Goal: Task Accomplishment & Management: Manage account settings

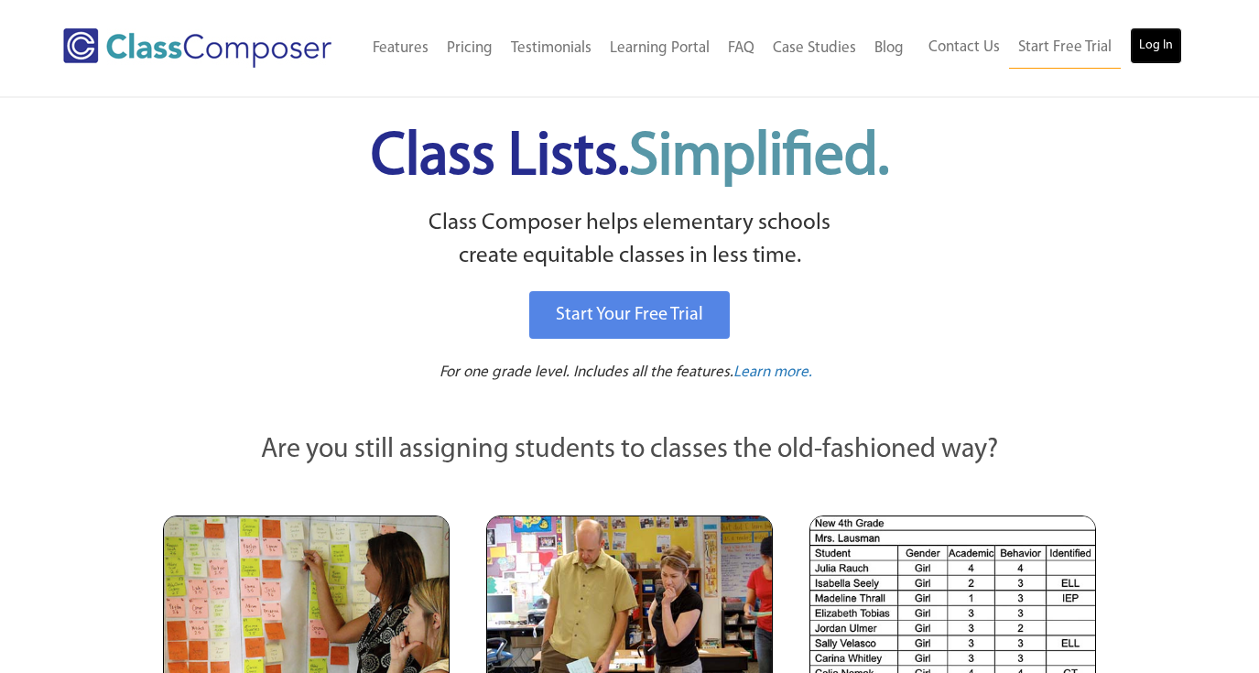
click at [1133, 44] on link "Log In" at bounding box center [1156, 45] width 52 height 37
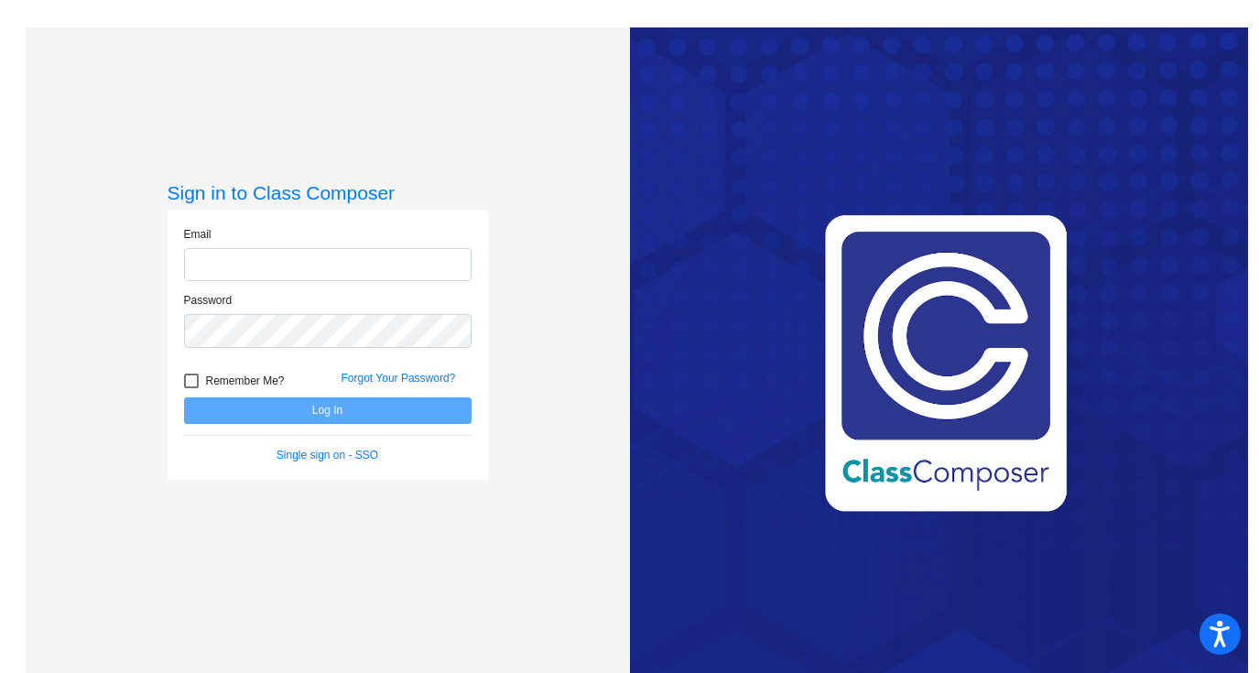
type input "woodsm@platteco.k12.mo.us"
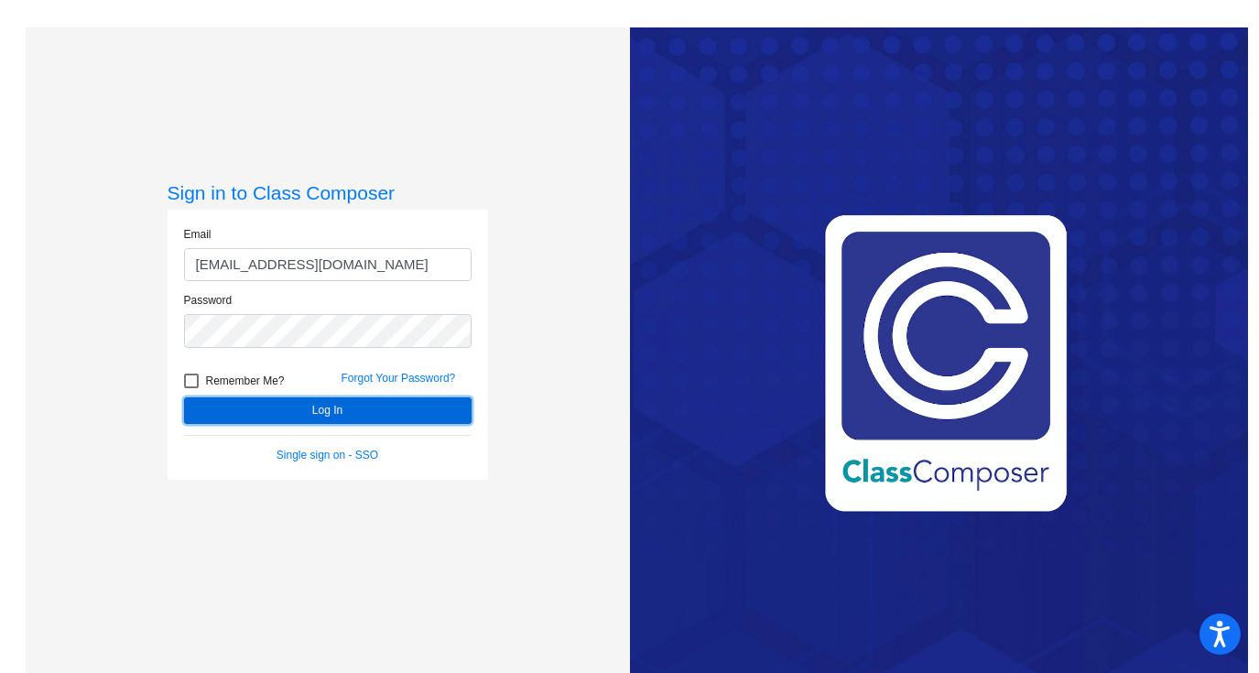
click at [204, 422] on button "Log In" at bounding box center [328, 410] width 288 height 27
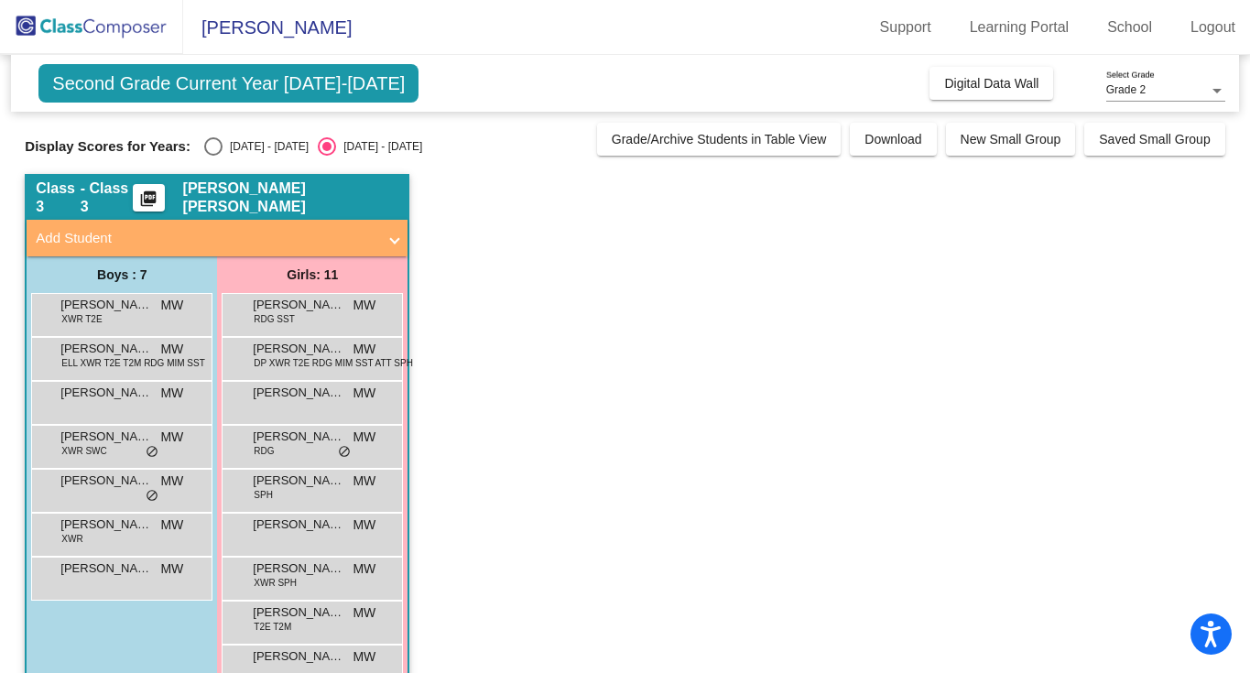
click at [236, 147] on div "2024 - 2025" at bounding box center [266, 146] width 86 height 16
click at [213, 156] on input "2024 - 2025" at bounding box center [212, 156] width 1 height 1
radio input "true"
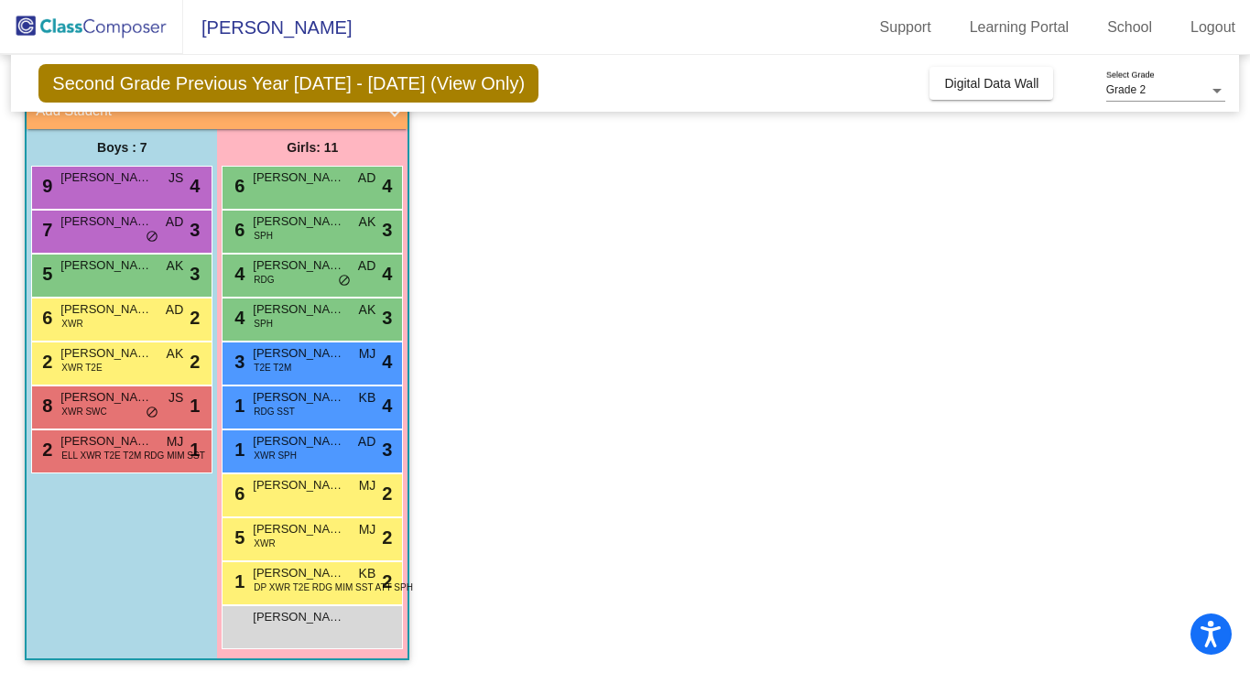
scroll to position [133, 0]
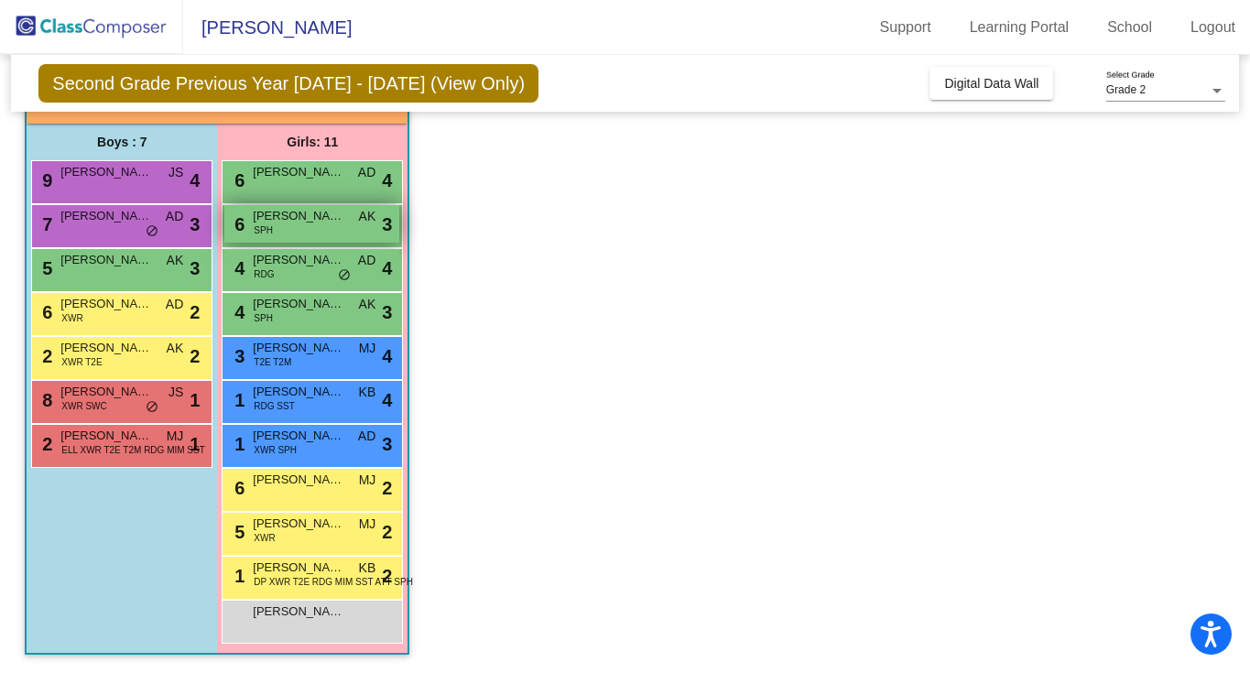
click at [293, 231] on div "6 Emma Callahan SPH AK lock do_not_disturb_alt 3" at bounding box center [311, 224] width 175 height 38
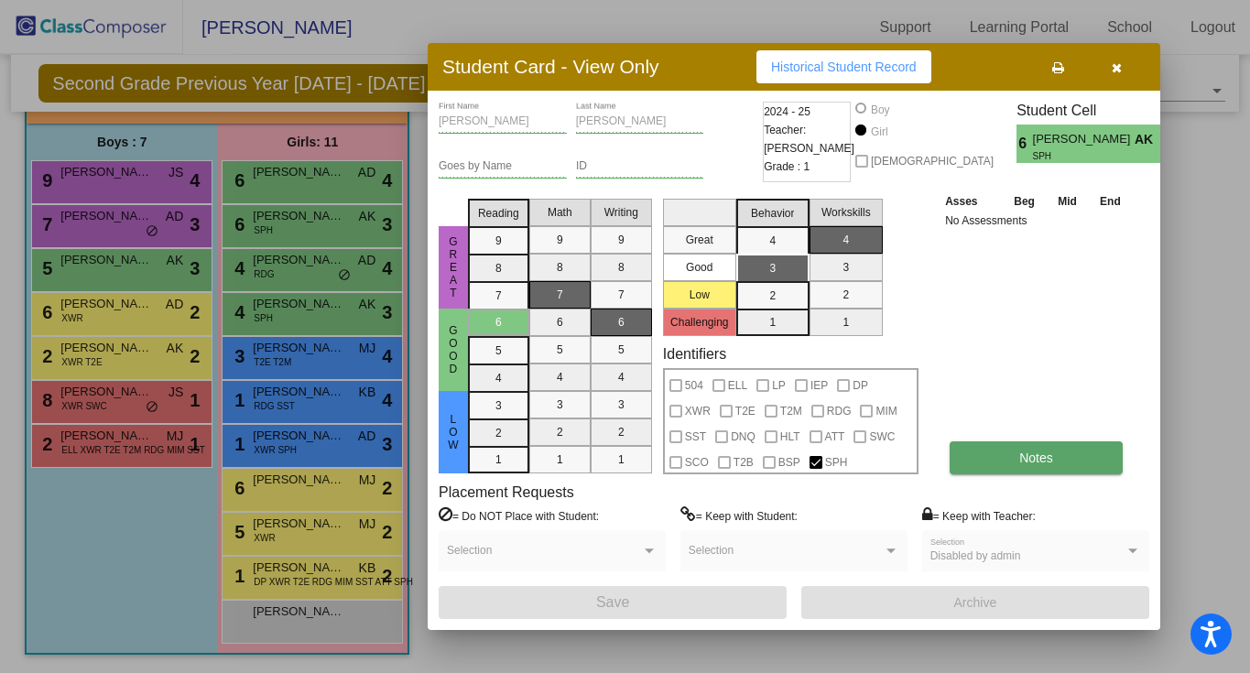
click at [1021, 458] on span "Notes" at bounding box center [1036, 458] width 34 height 15
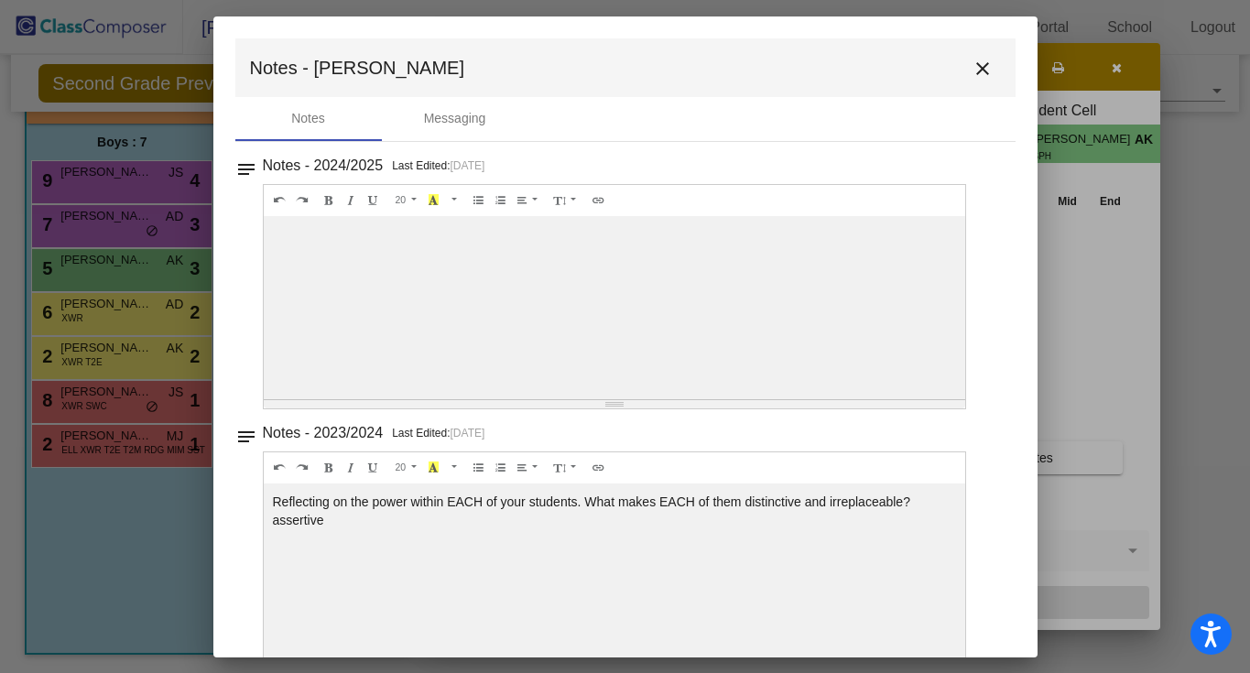
click at [987, 62] on button "close" at bounding box center [982, 67] width 37 height 37
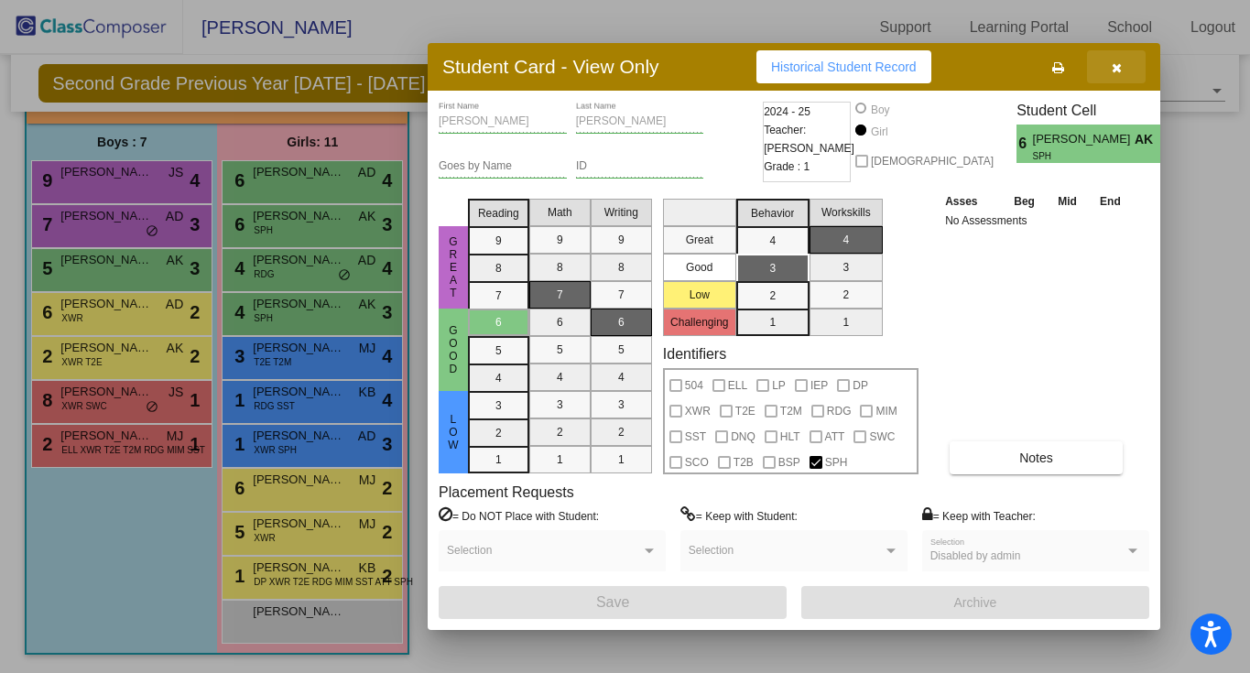
click at [1115, 69] on icon "button" at bounding box center [1117, 67] width 10 height 13
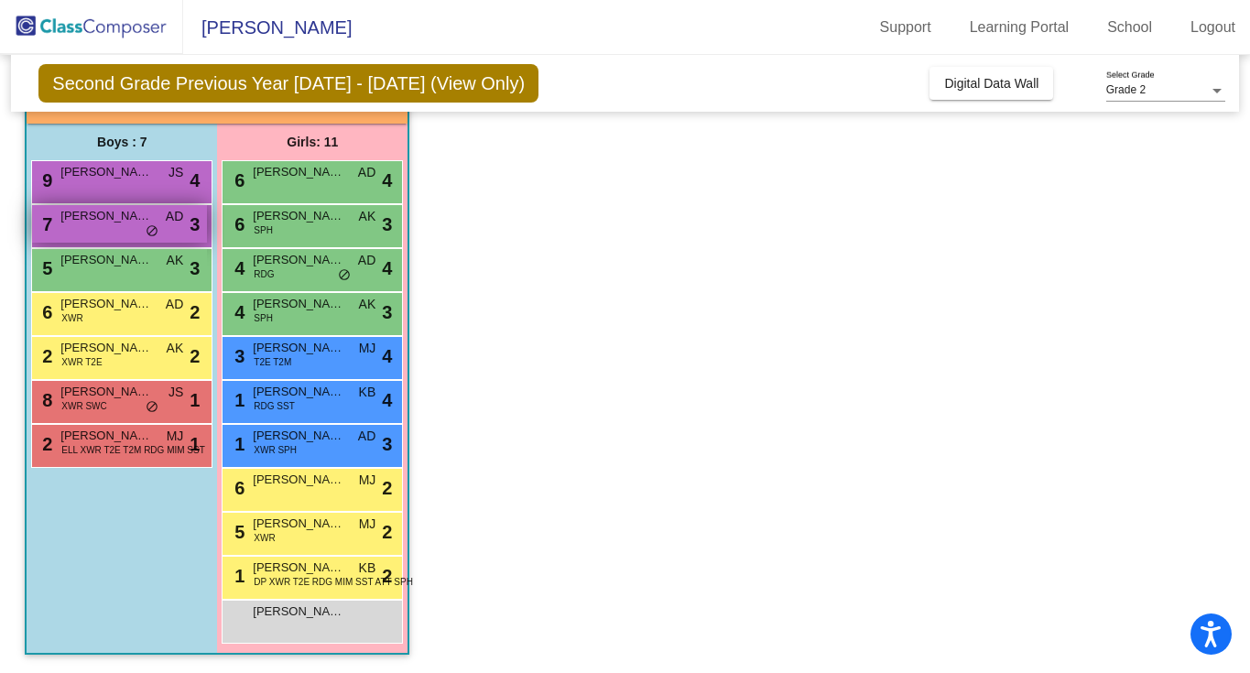
click at [164, 225] on div "7 Miller Zimmerman AD lock do_not_disturb_alt 3" at bounding box center [119, 224] width 175 height 38
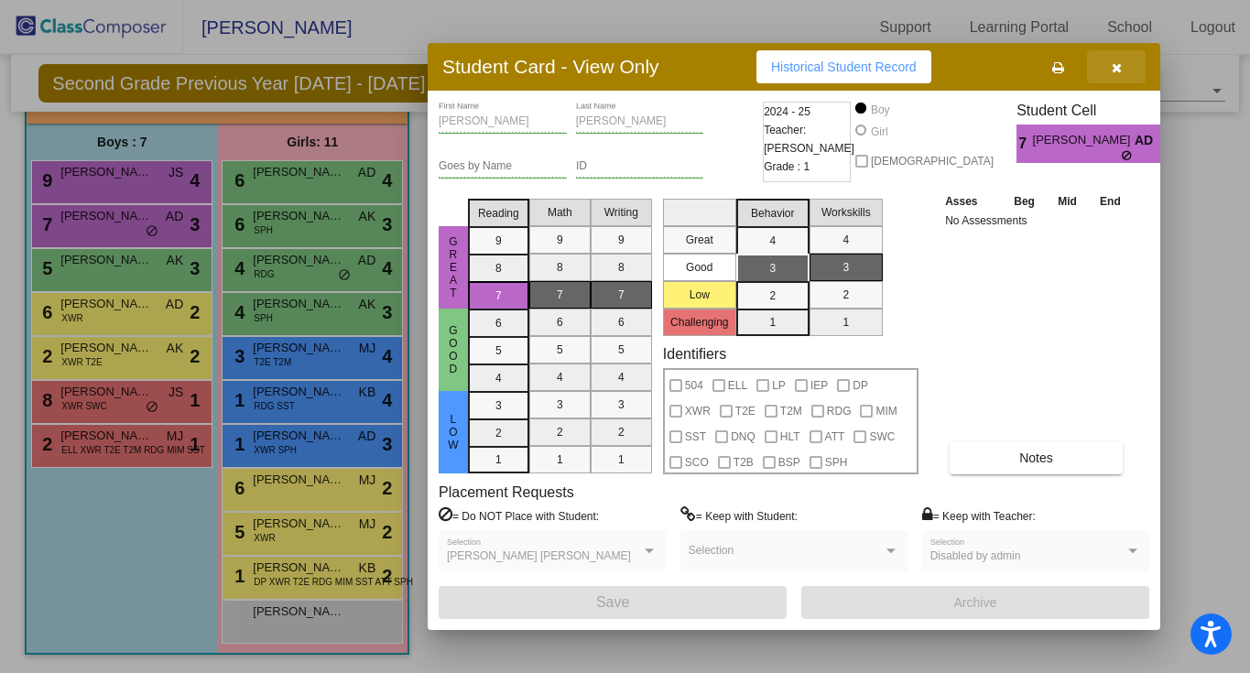
click at [1127, 73] on button "button" at bounding box center [1116, 66] width 59 height 33
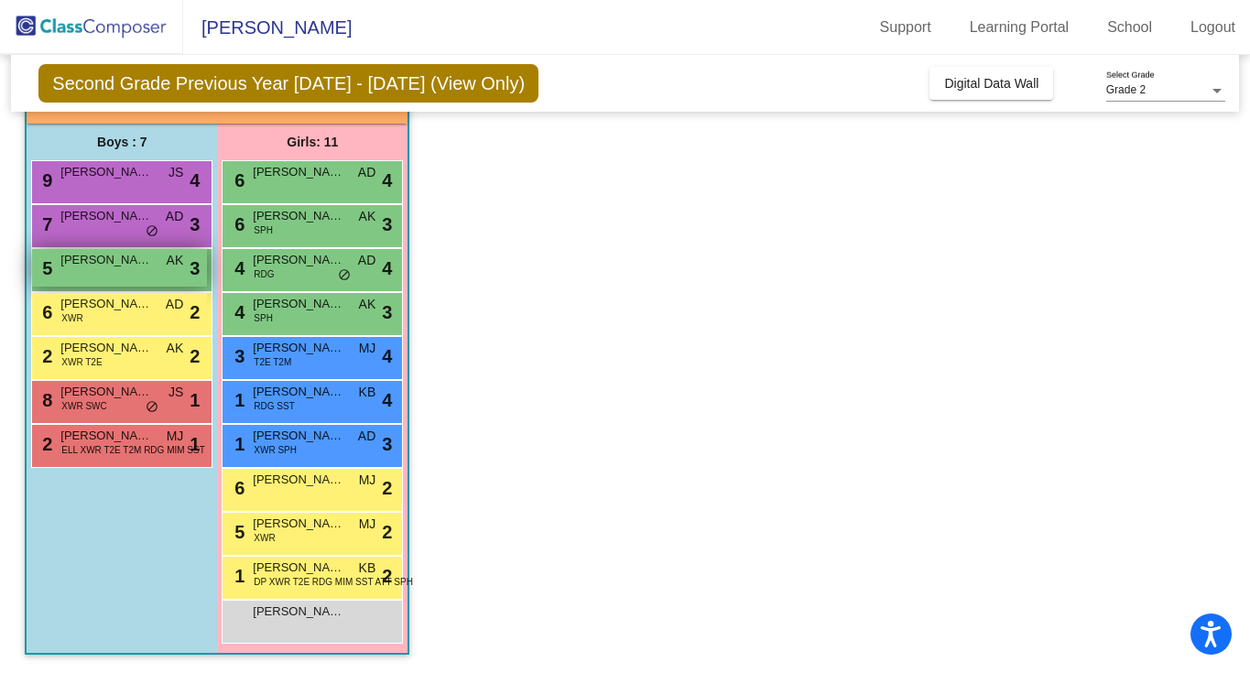
click at [164, 274] on div "5 Lane Middleton AK lock do_not_disturb_alt 3" at bounding box center [119, 268] width 175 height 38
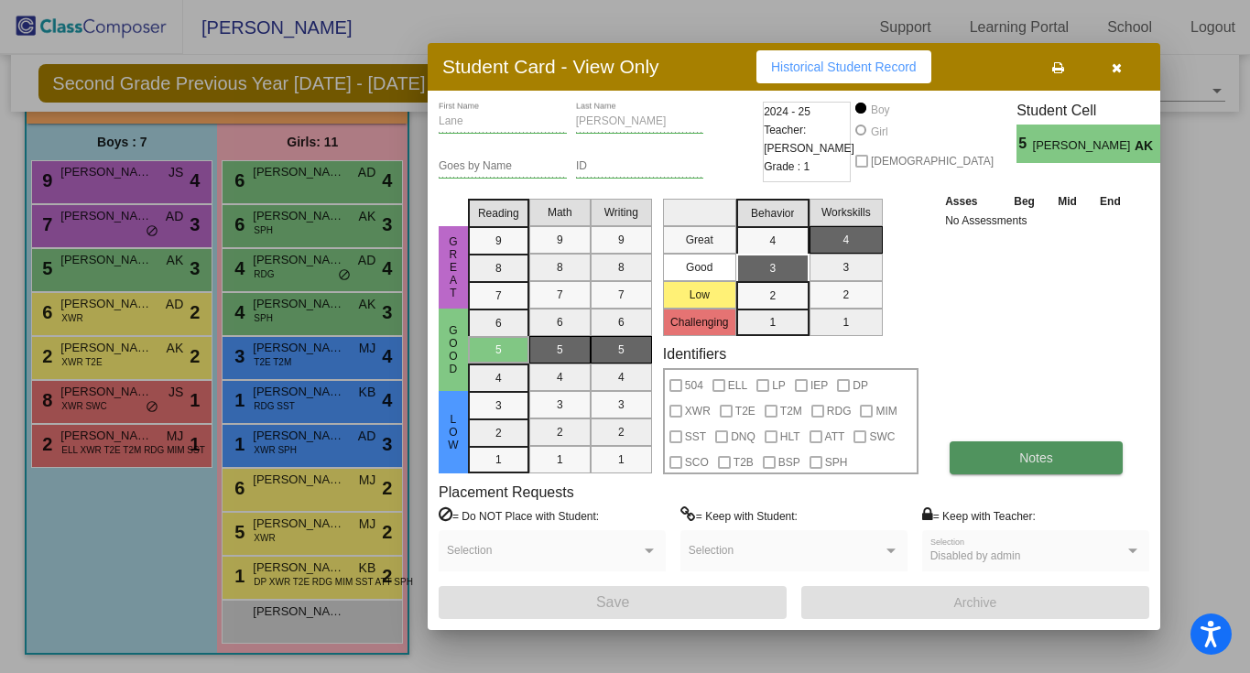
click at [1090, 458] on button "Notes" at bounding box center [1036, 457] width 173 height 33
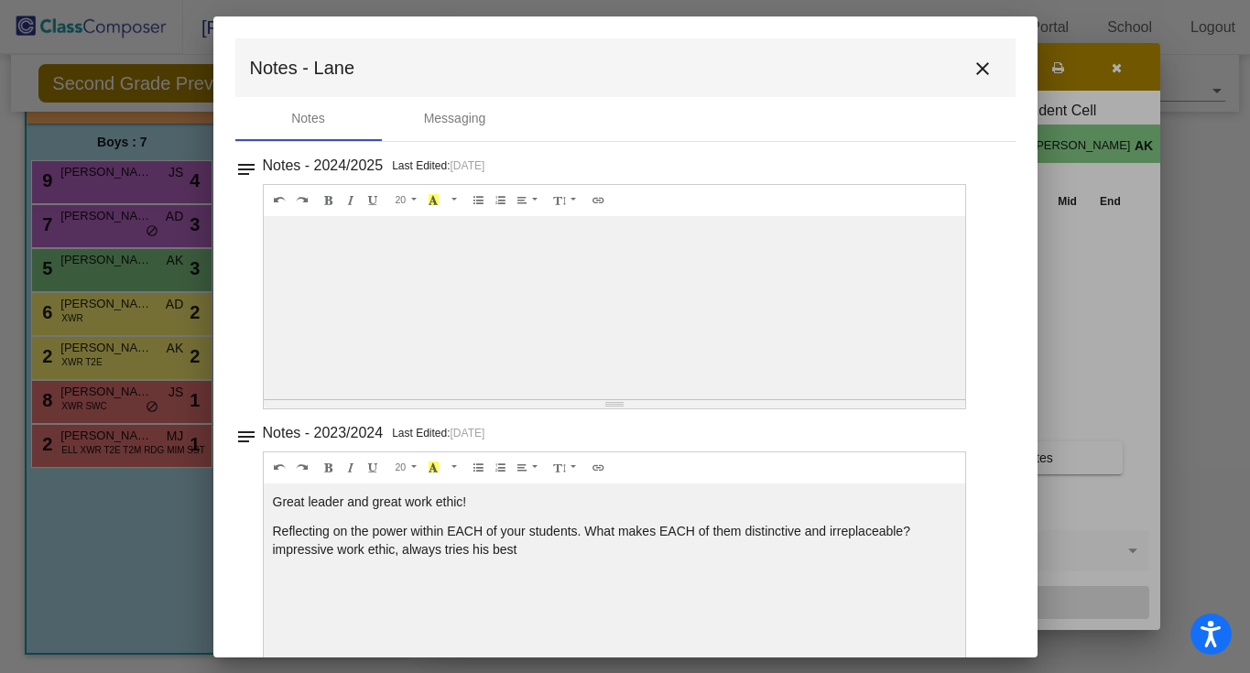
scroll to position [42, 0]
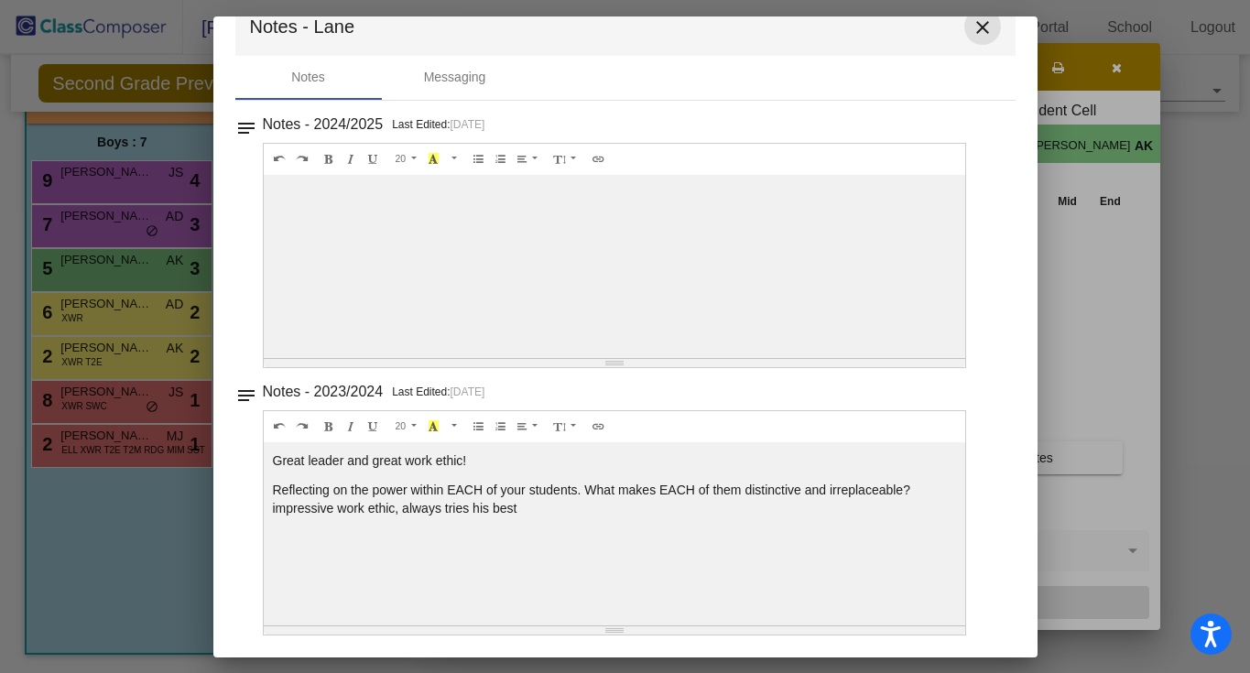
click at [973, 32] on mat-icon "close" at bounding box center [983, 27] width 22 height 22
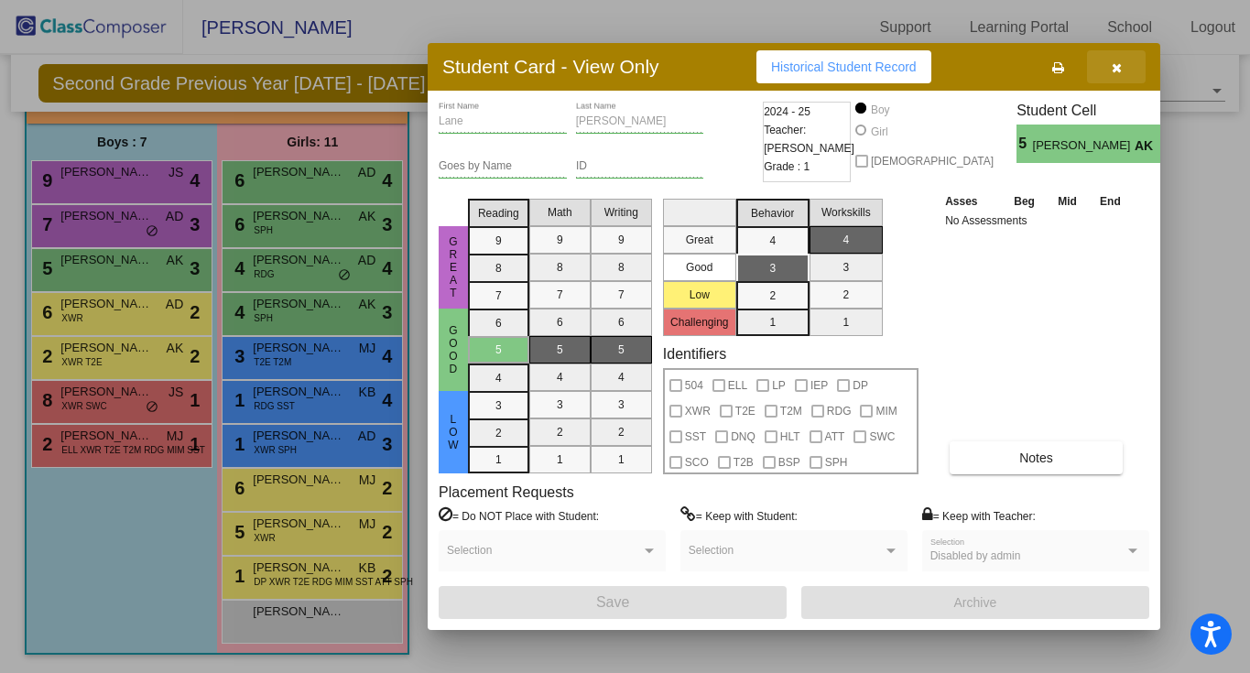
click at [1125, 69] on button "button" at bounding box center [1116, 66] width 59 height 33
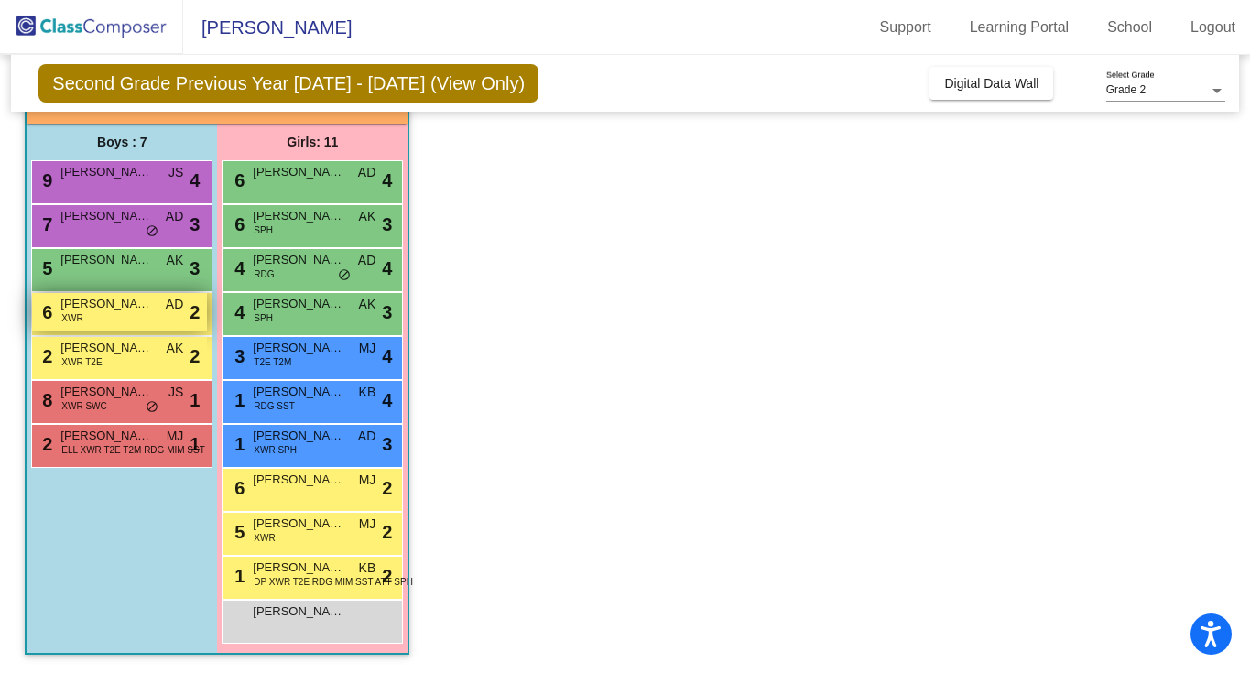
click at [104, 315] on div "6 Randell Horn XWR AD lock do_not_disturb_alt 2" at bounding box center [119, 312] width 175 height 38
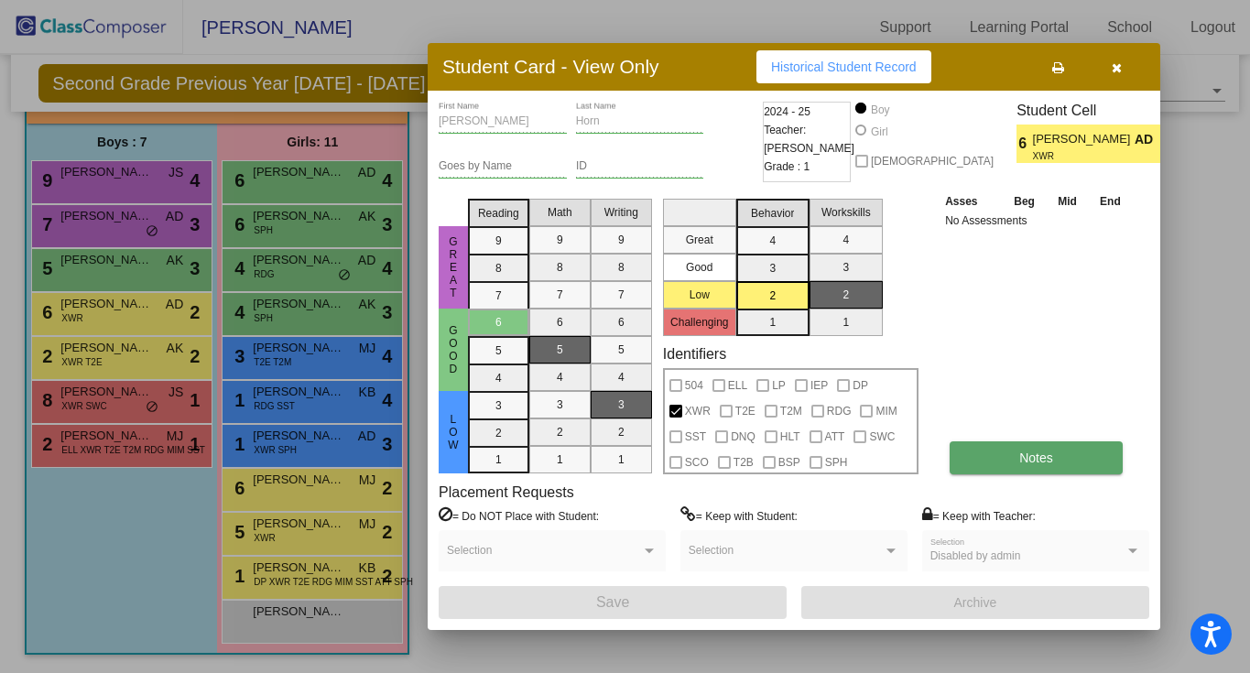
click at [1022, 460] on span "Notes" at bounding box center [1036, 458] width 34 height 15
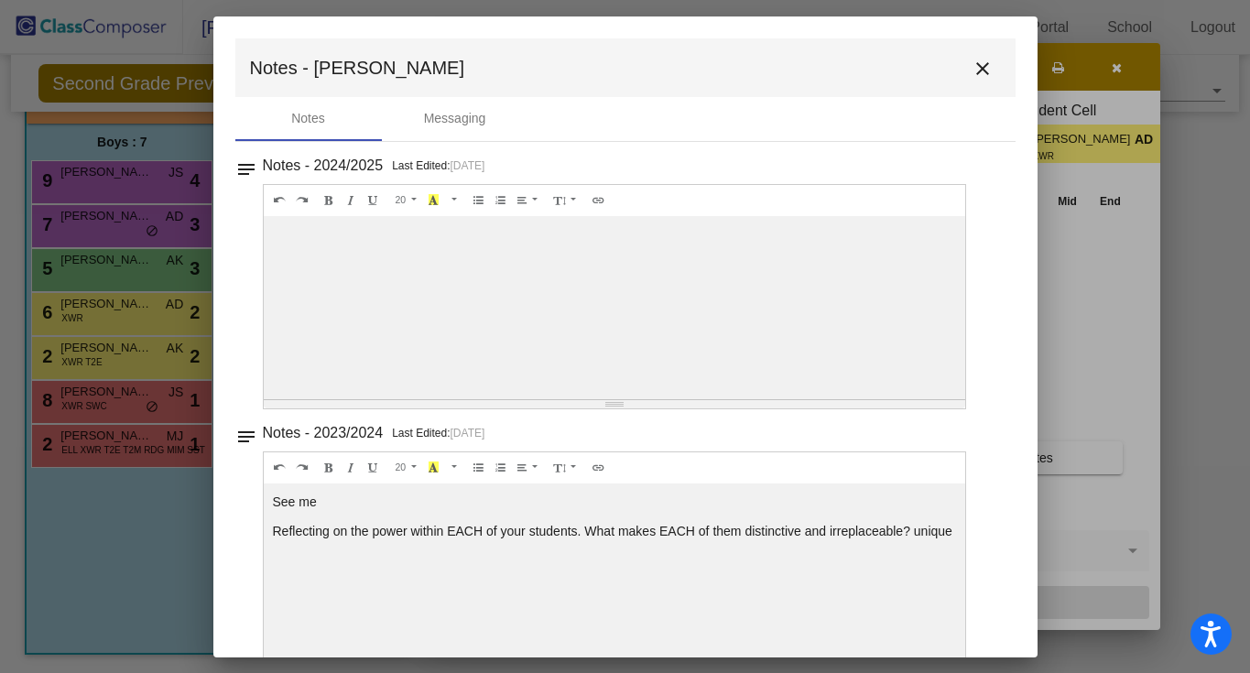
click at [969, 85] on mat-toolbar "Notes - Randell close" at bounding box center [625, 67] width 780 height 59
click at [973, 81] on button "close" at bounding box center [982, 67] width 37 height 37
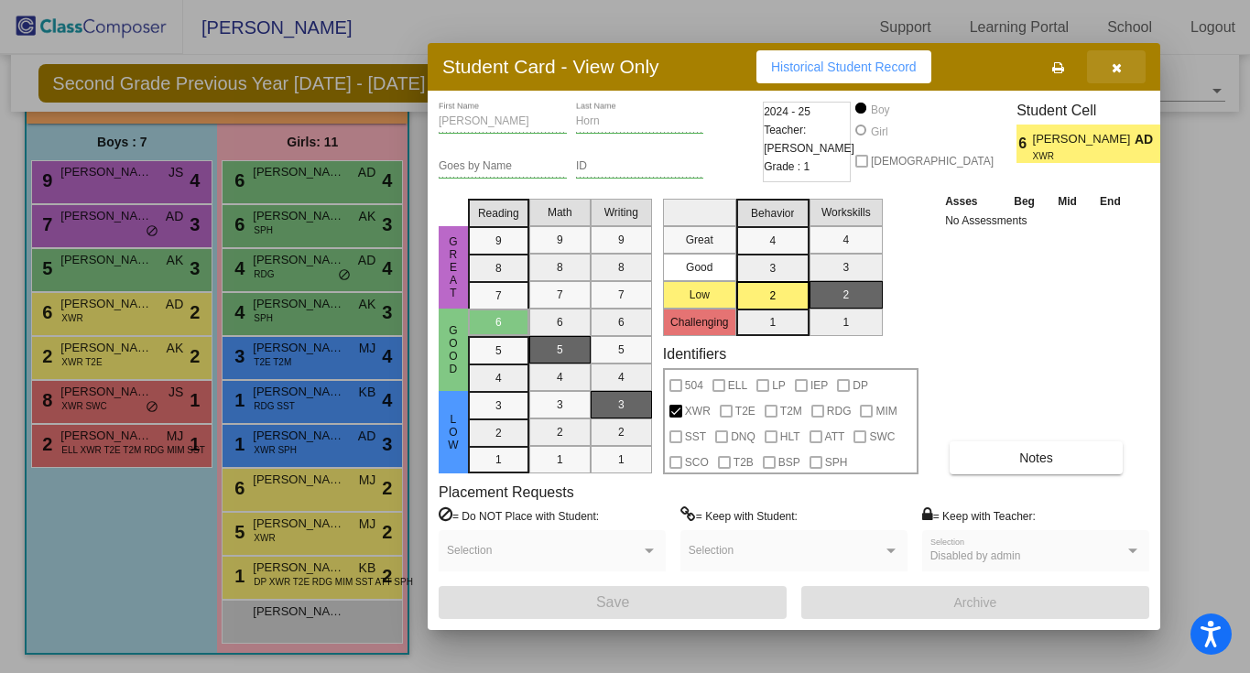
click at [1116, 79] on button "button" at bounding box center [1116, 66] width 59 height 33
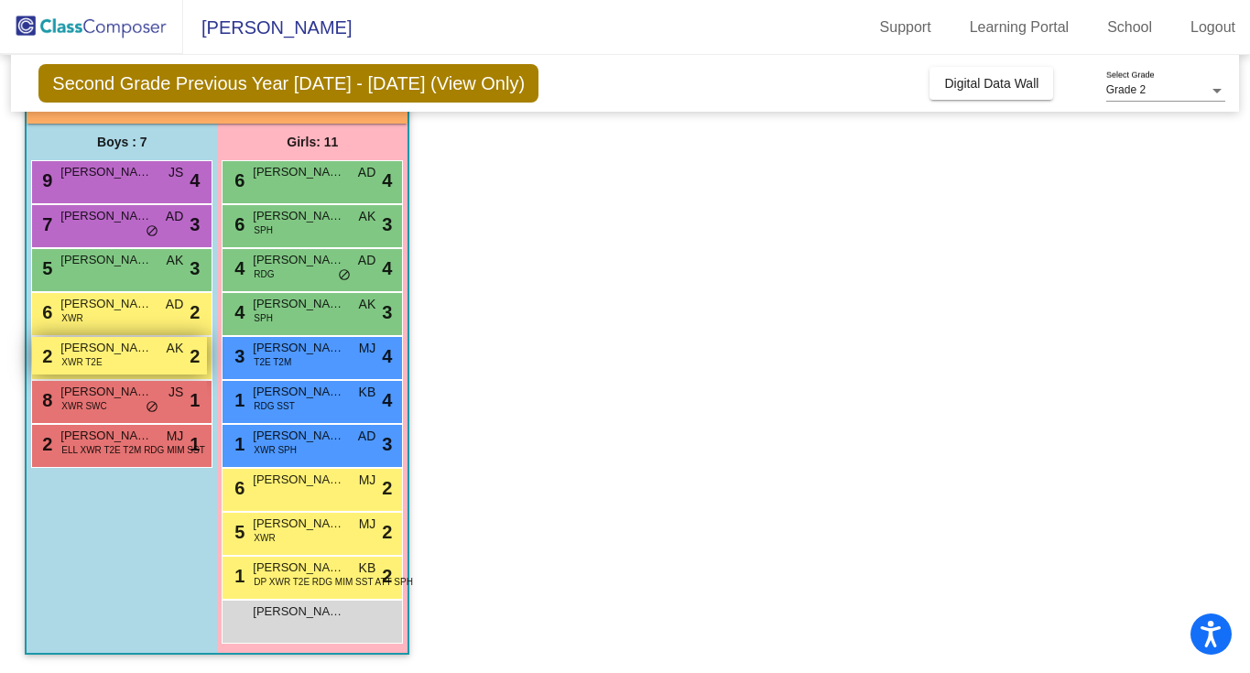
click at [157, 352] on div "2 Calvin Swearngin XWR T2E AK lock do_not_disturb_alt 2" at bounding box center [119, 356] width 175 height 38
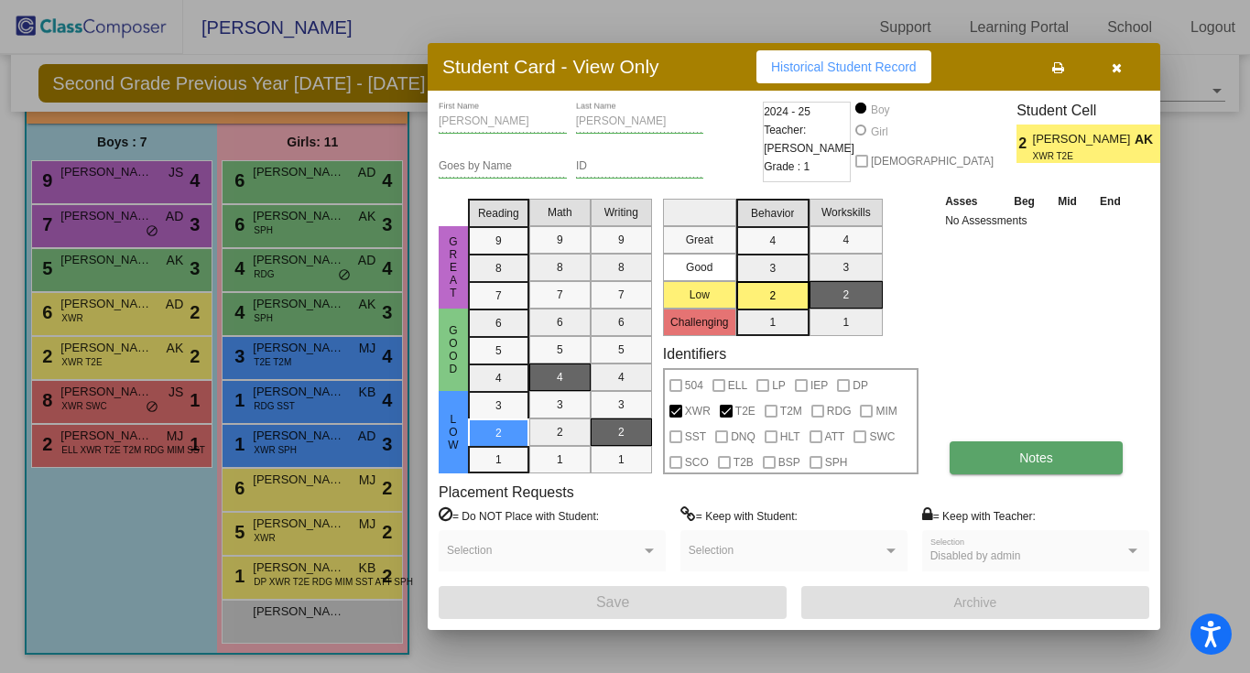
click at [967, 465] on button "Notes" at bounding box center [1036, 457] width 173 height 33
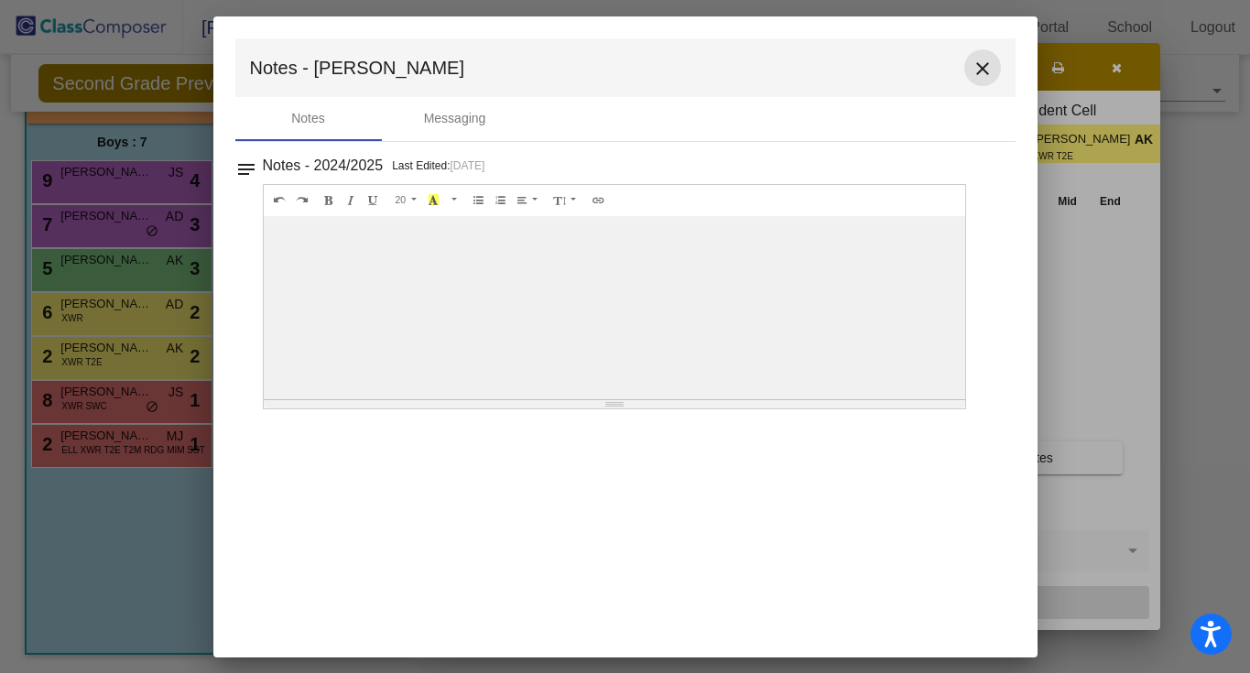
click at [991, 63] on mat-icon "close" at bounding box center [983, 69] width 22 height 22
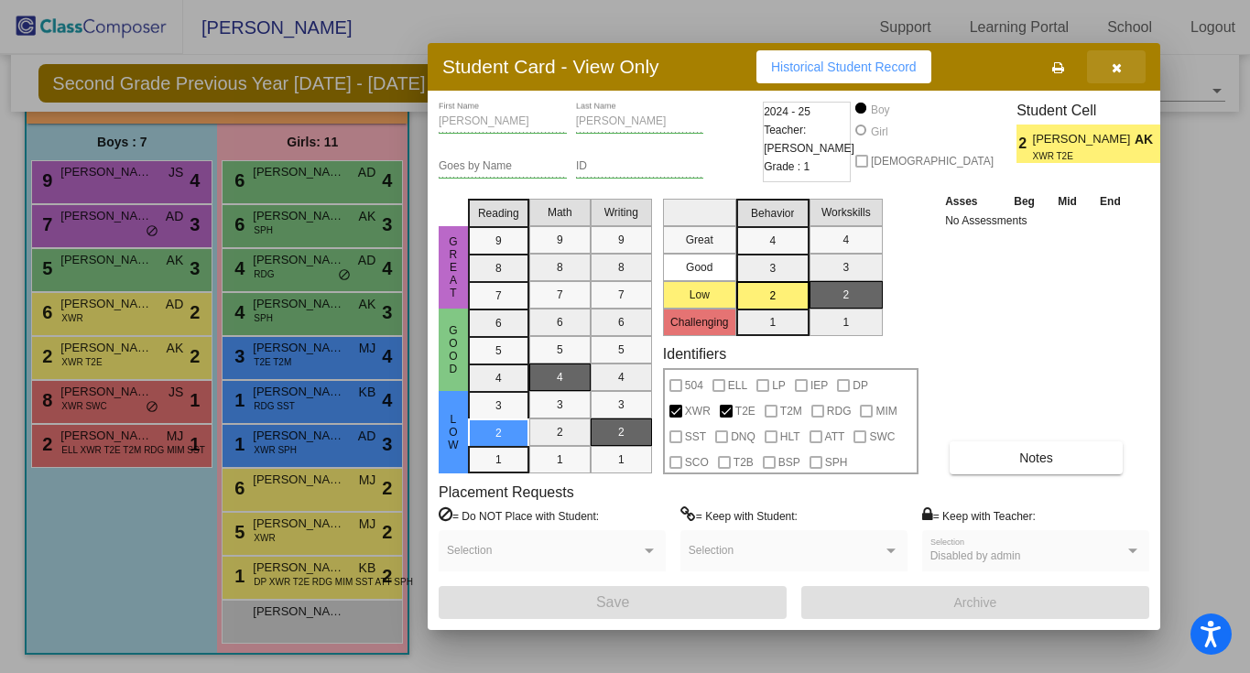
click at [1124, 71] on button "button" at bounding box center [1116, 66] width 59 height 33
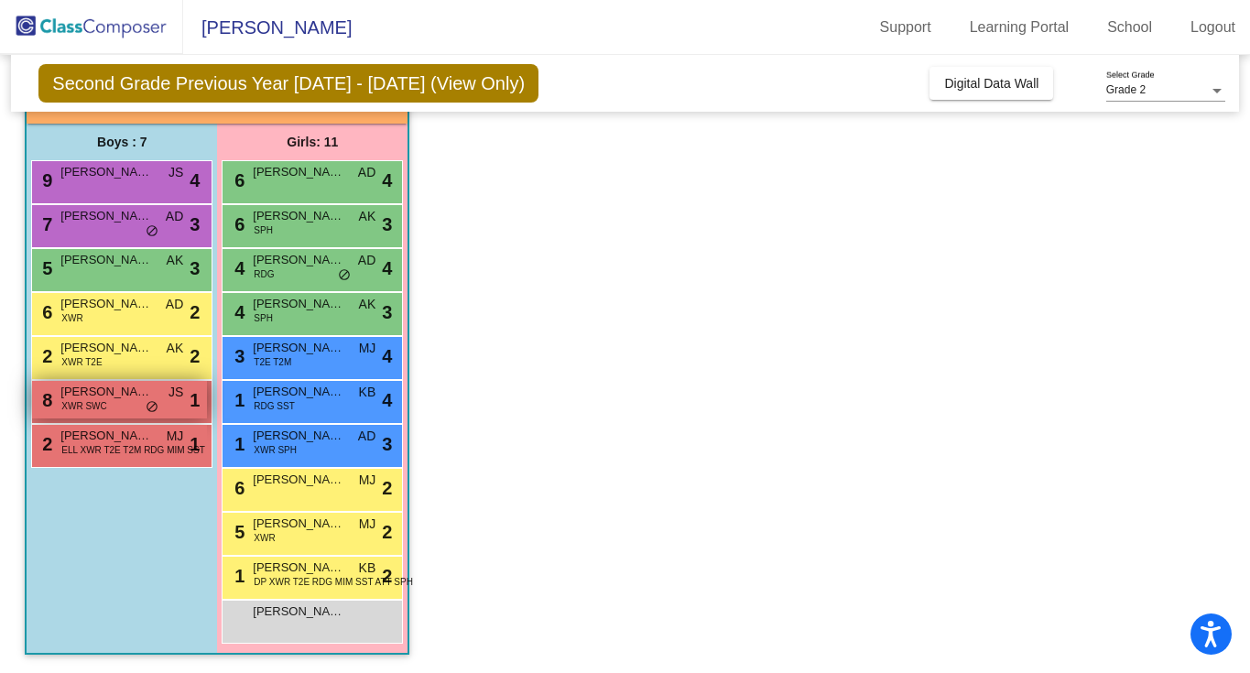
click at [86, 399] on span "XWR SWC" at bounding box center [83, 406] width 45 height 14
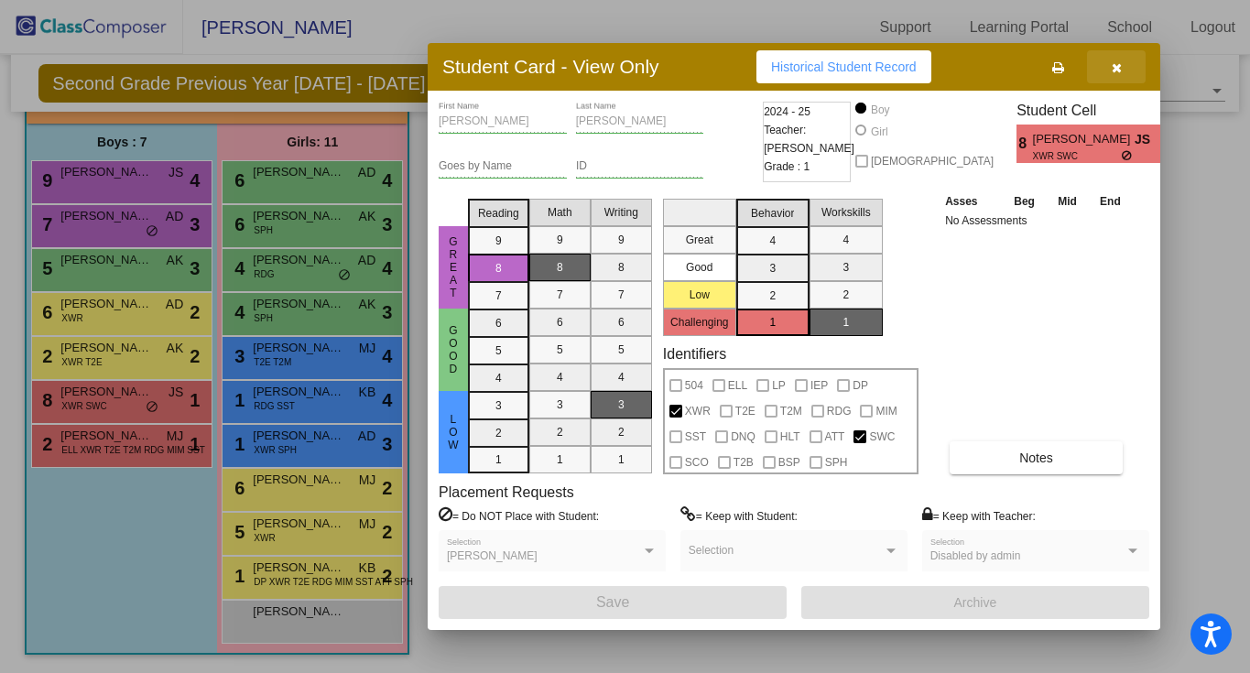
click at [1128, 70] on button "button" at bounding box center [1116, 66] width 59 height 33
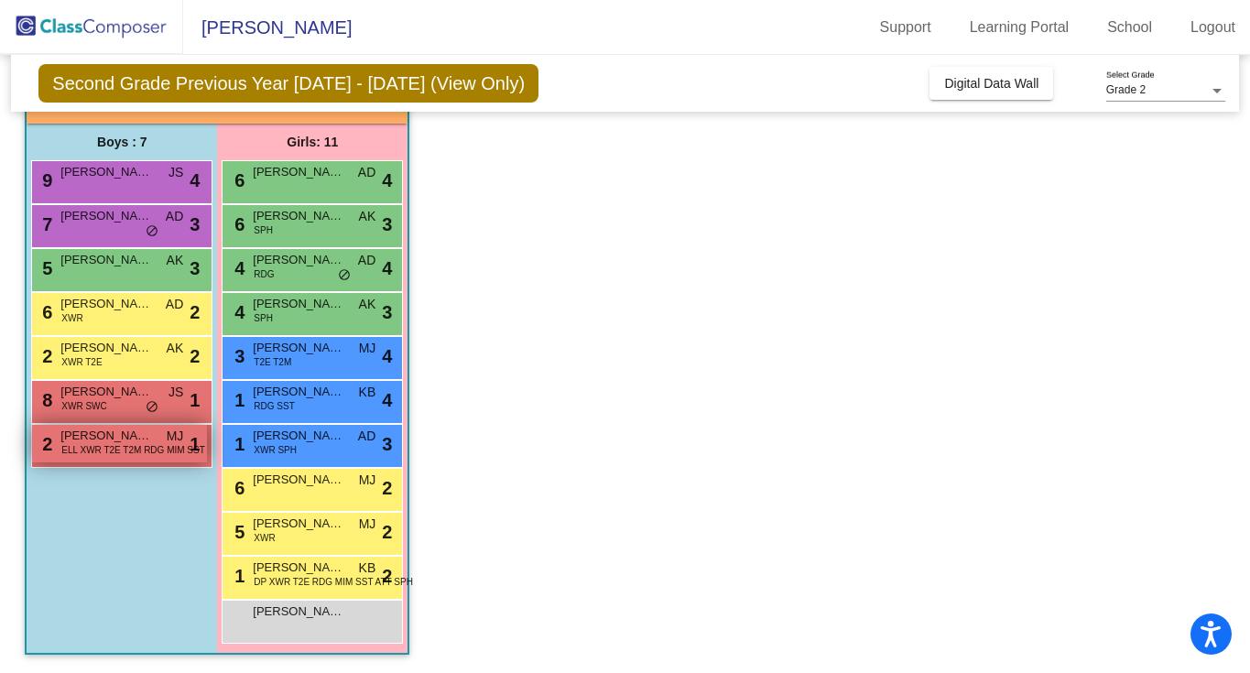
click at [103, 451] on span "ELL XWR T2E T2M RDG MIM SST" at bounding box center [133, 450] width 144 height 14
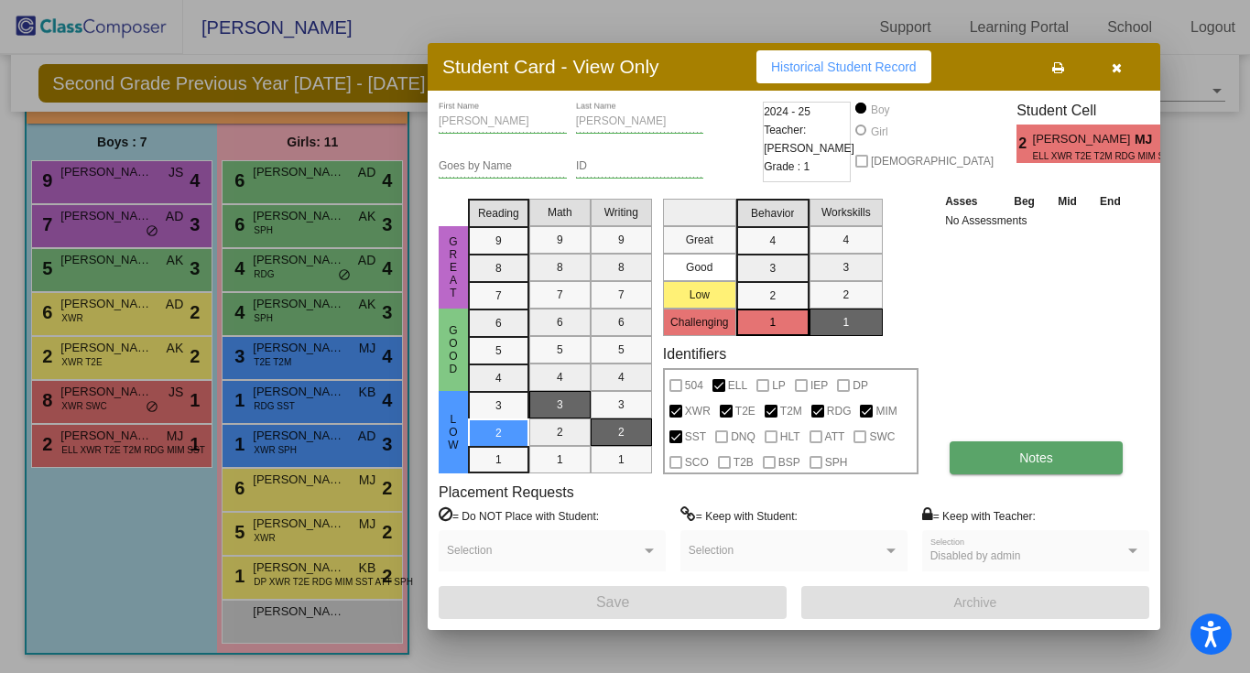
click at [1015, 459] on button "Notes" at bounding box center [1036, 457] width 173 height 33
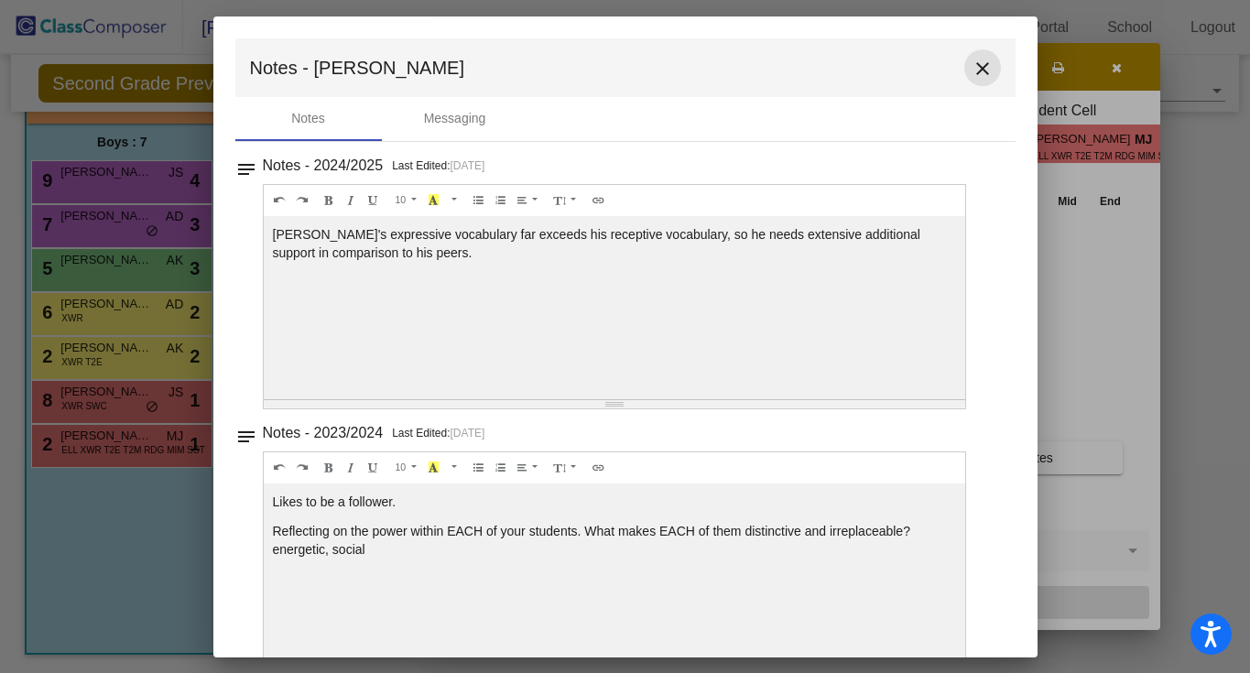
click at [975, 66] on mat-icon "close" at bounding box center [983, 69] width 22 height 22
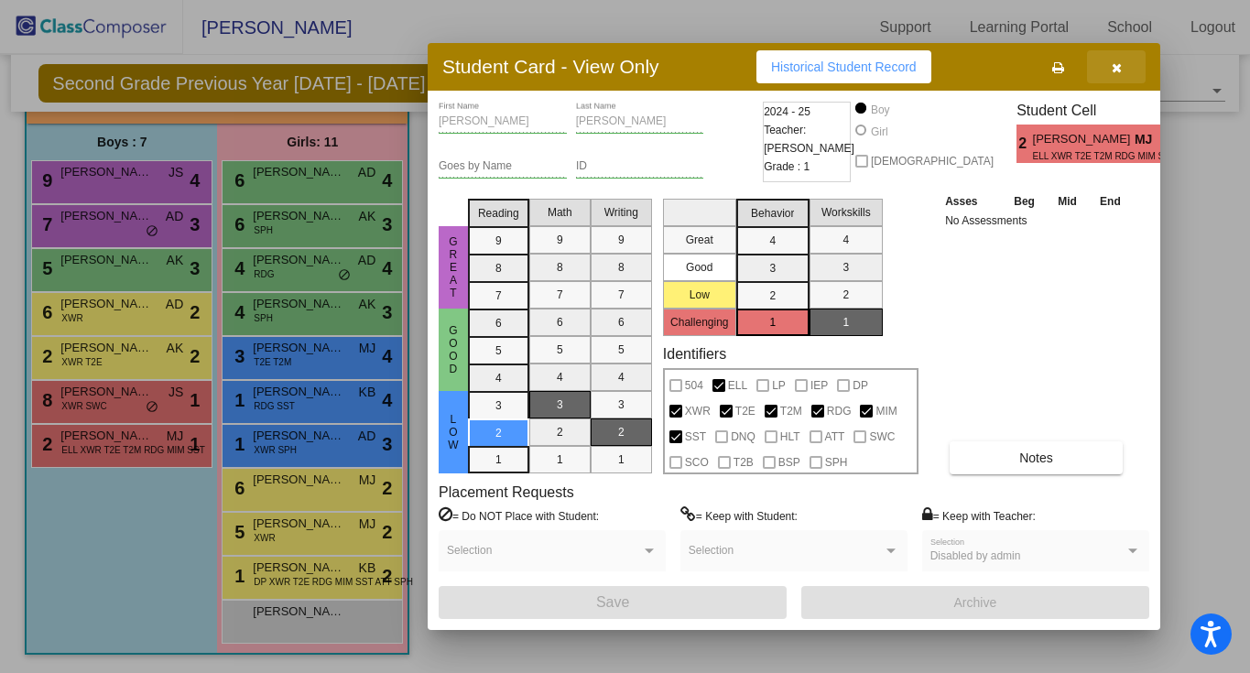
click at [1115, 75] on button "button" at bounding box center [1116, 66] width 59 height 33
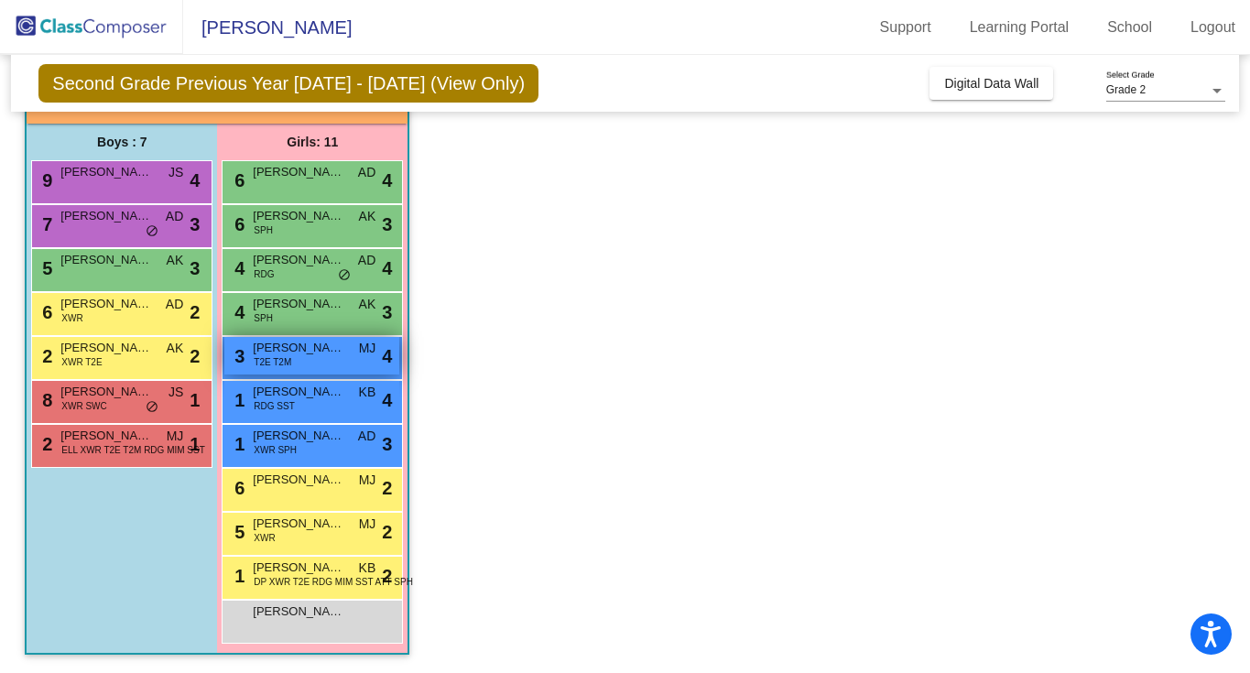
scroll to position [0, 0]
